Goal: Information Seeking & Learning: Check status

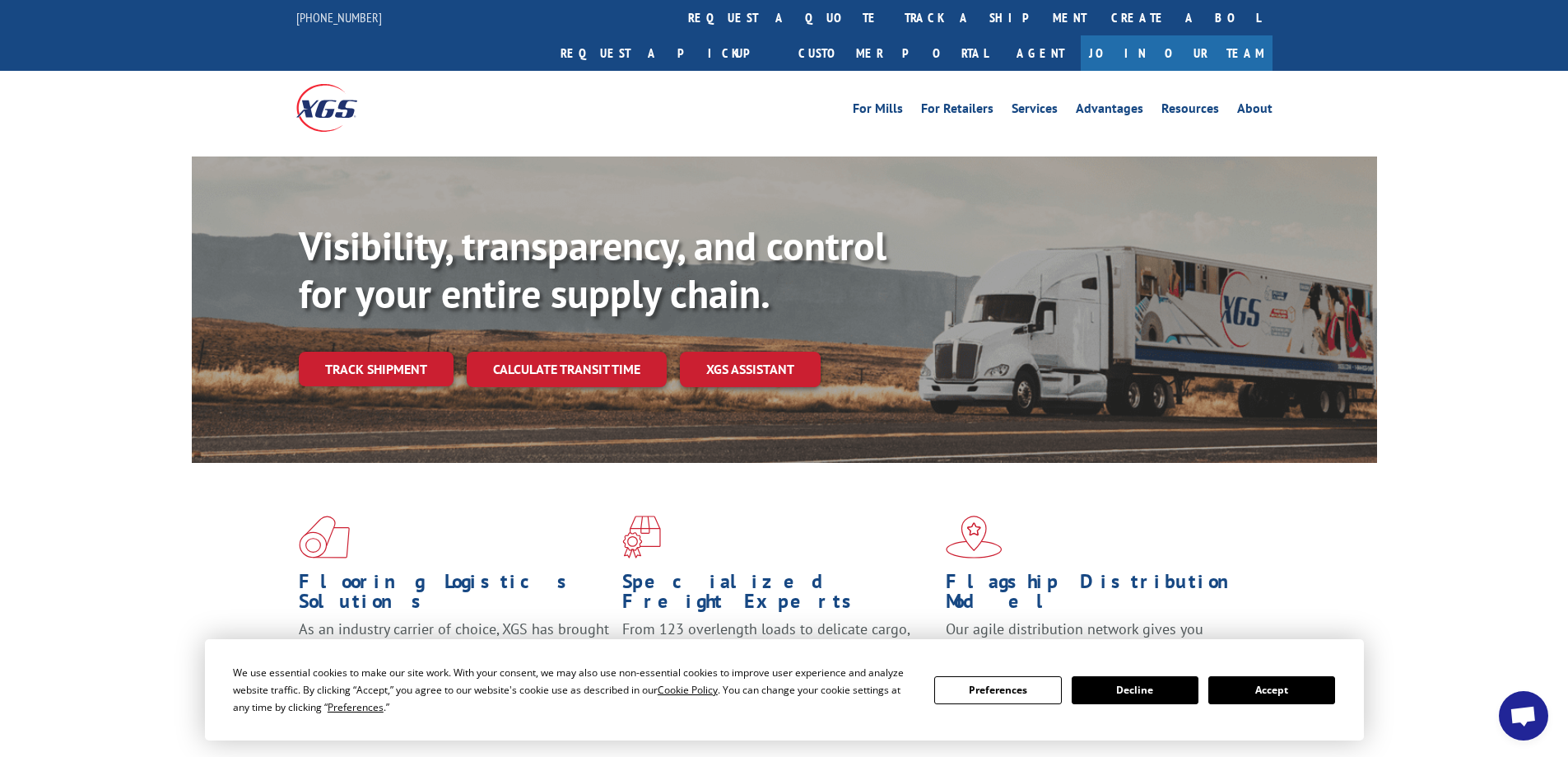
click at [1253, 692] on button "Accept" at bounding box center [1271, 690] width 126 height 28
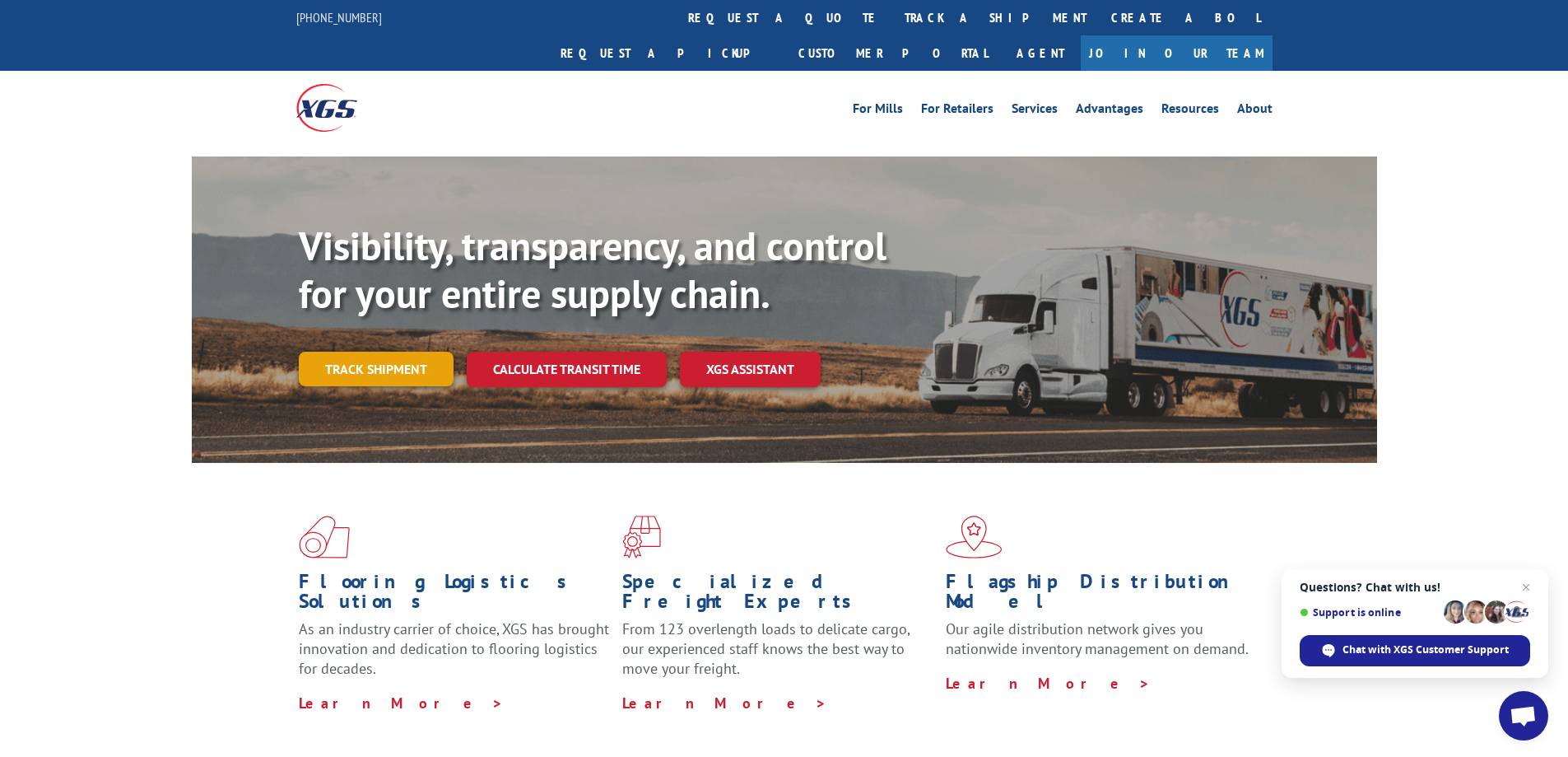
click at [382, 352] on link "Track shipment" at bounding box center [376, 369] width 155 height 34
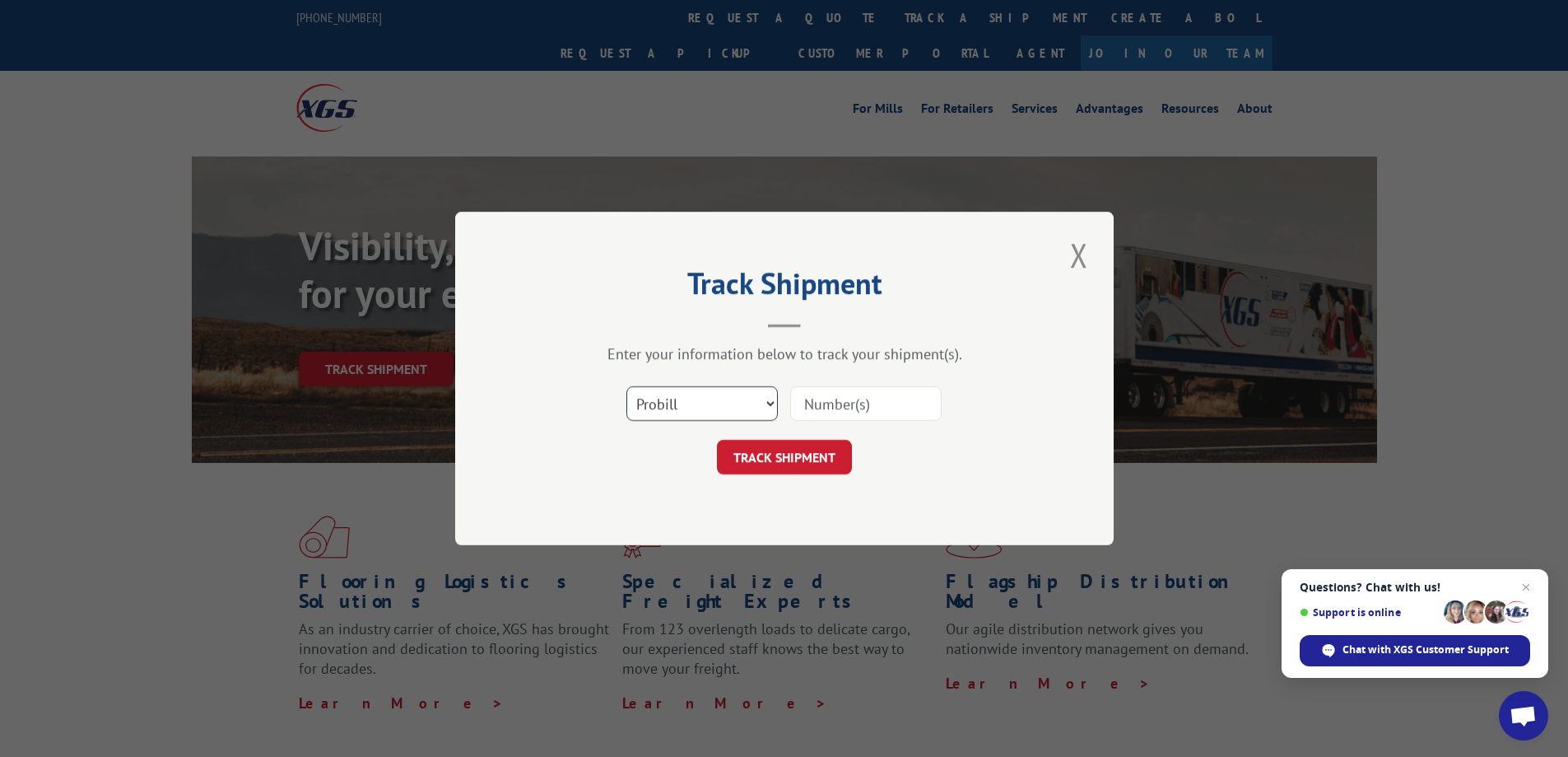
click at [676, 410] on select "Select category... Probill BOL PO" at bounding box center [702, 403] width 152 height 34
select select "bol"
click at [626, 386] on select "Select category... Probill BOL PO" at bounding box center [702, 403] width 152 height 34
click at [825, 400] on input at bounding box center [866, 403] width 152 height 34
paste input "5946605"
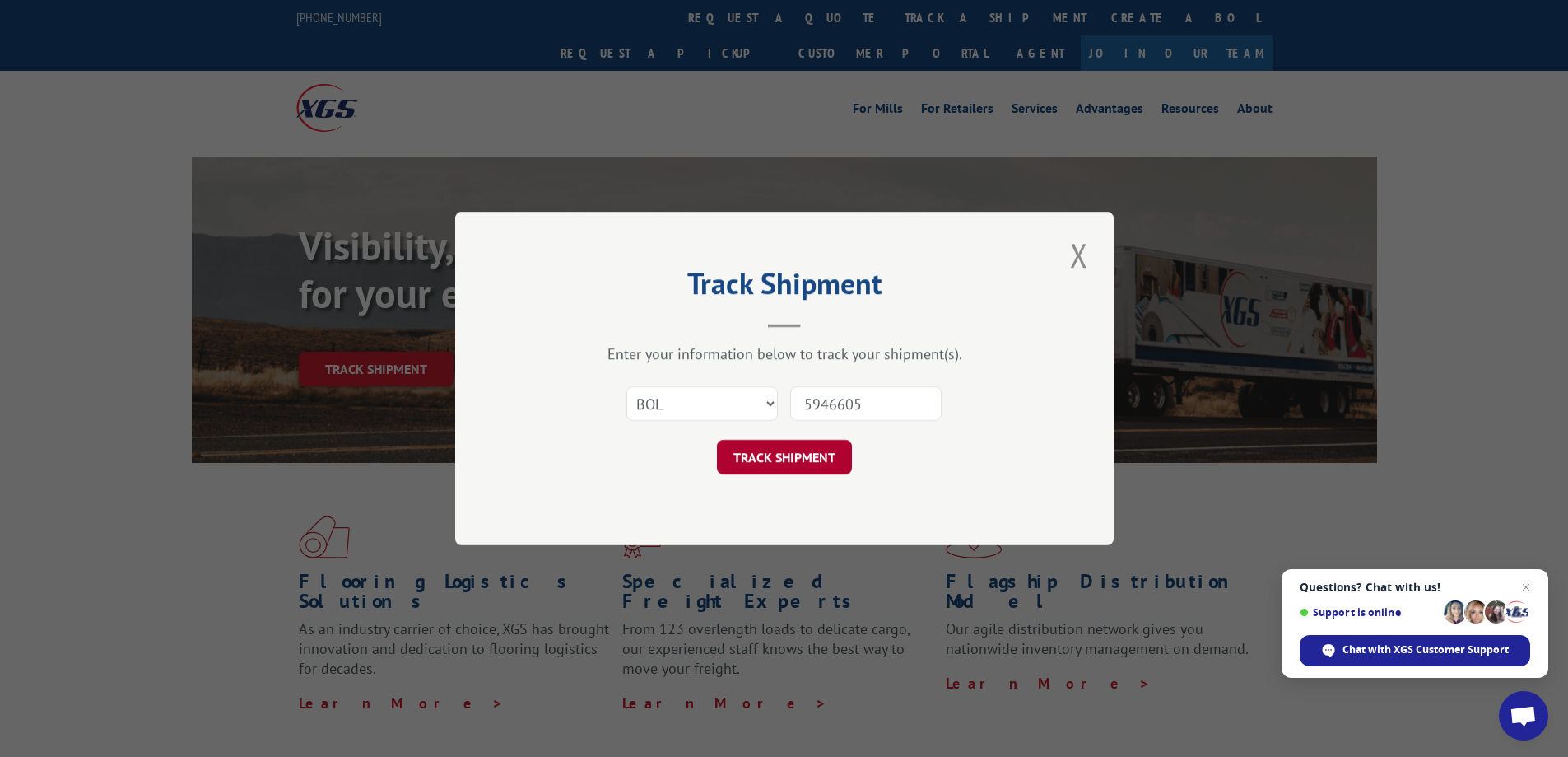
type input "5946605"
click at [810, 452] on button "TRACK SHIPMENT" at bounding box center [785, 457] width 135 height 34
